Goal: Navigation & Orientation: Go to known website

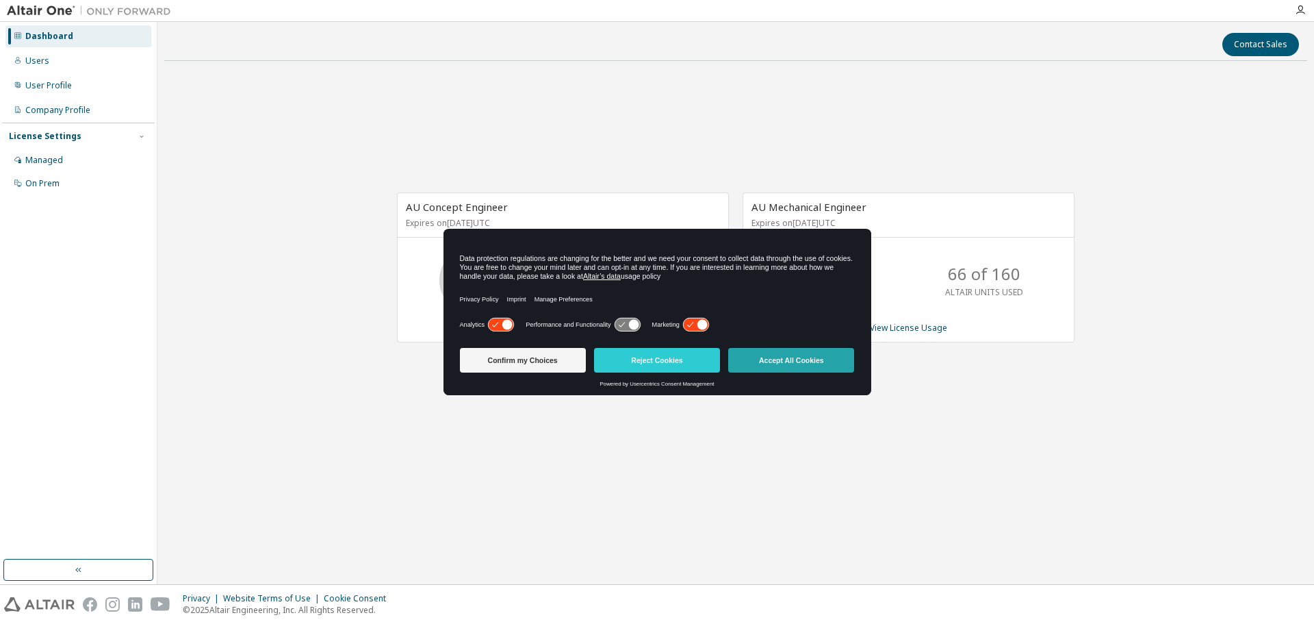
click at [772, 366] on button "Accept All Cookies" at bounding box center [791, 360] width 126 height 25
